Goal: Task Accomplishment & Management: Use online tool/utility

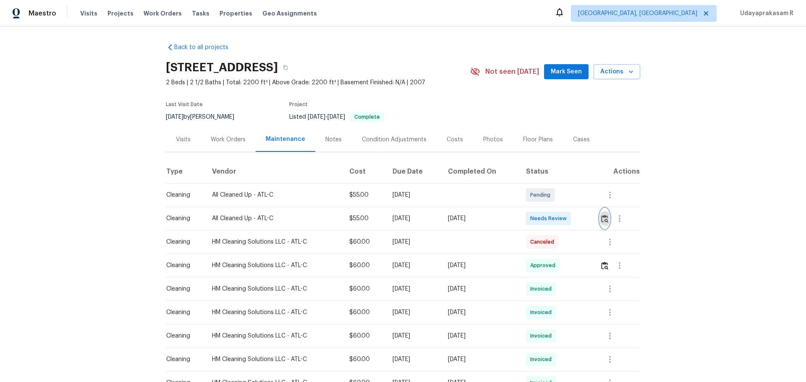
click at [601, 217] on img "button" at bounding box center [604, 219] width 7 height 8
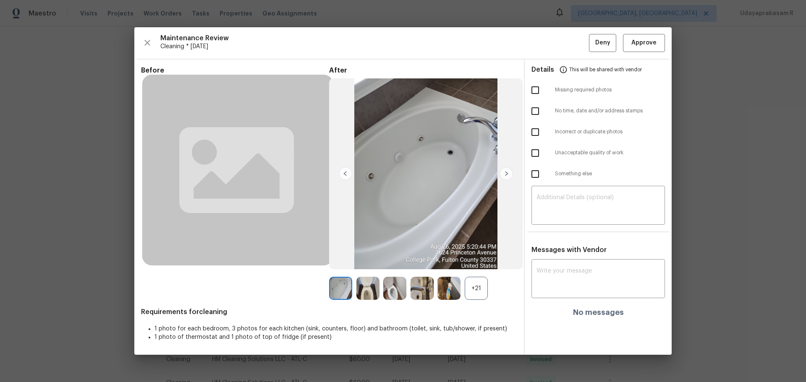
click at [470, 287] on div "+21" at bounding box center [476, 288] width 23 height 23
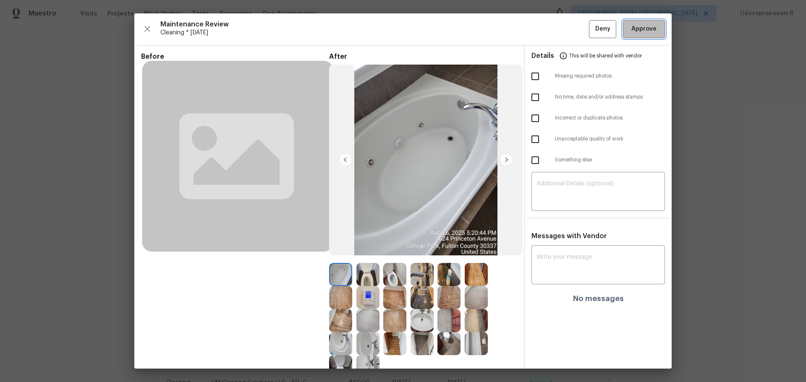
click at [641, 29] on span "Approve" at bounding box center [643, 29] width 25 height 10
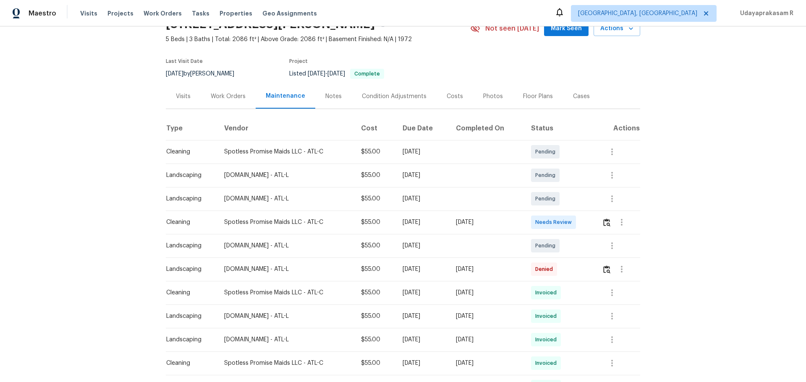
scroll to position [84, 0]
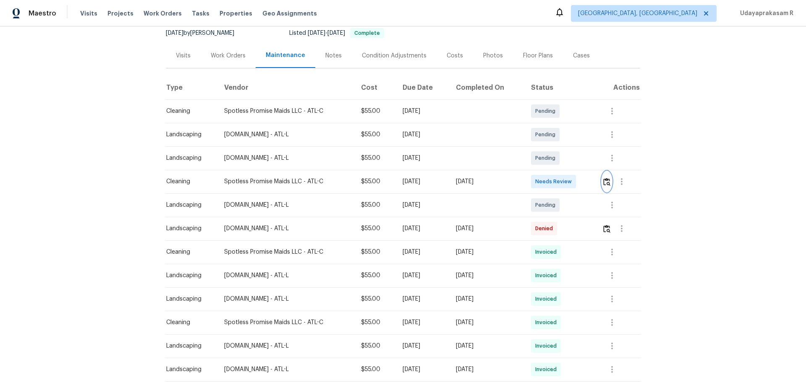
click at [573, 183] on img "button" at bounding box center [606, 182] width 7 height 8
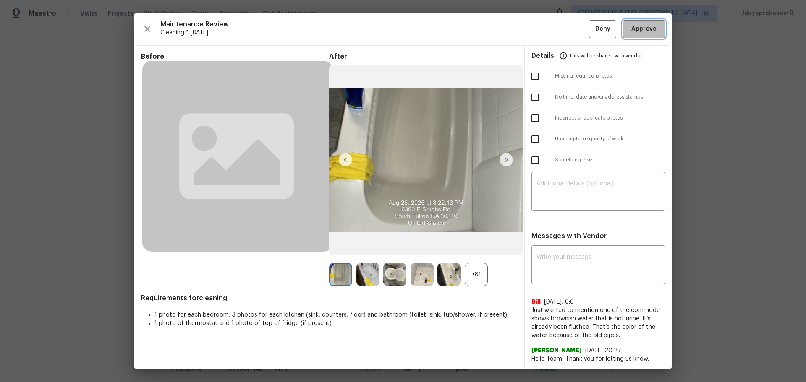
click at [573, 30] on span "Approve" at bounding box center [643, 29] width 25 height 10
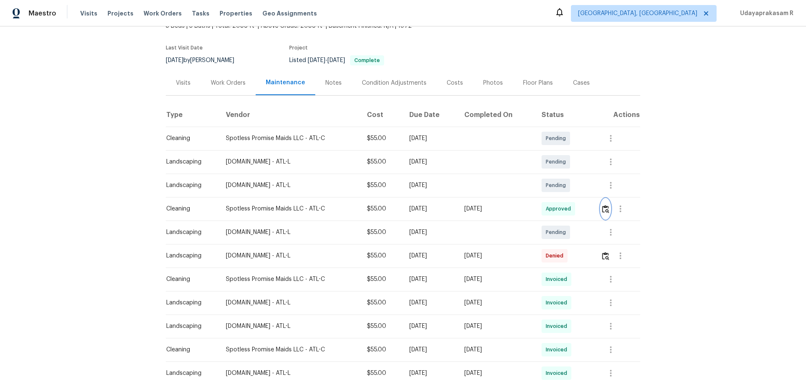
scroll to position [42, 0]
